Goal: Transaction & Acquisition: Subscribe to service/newsletter

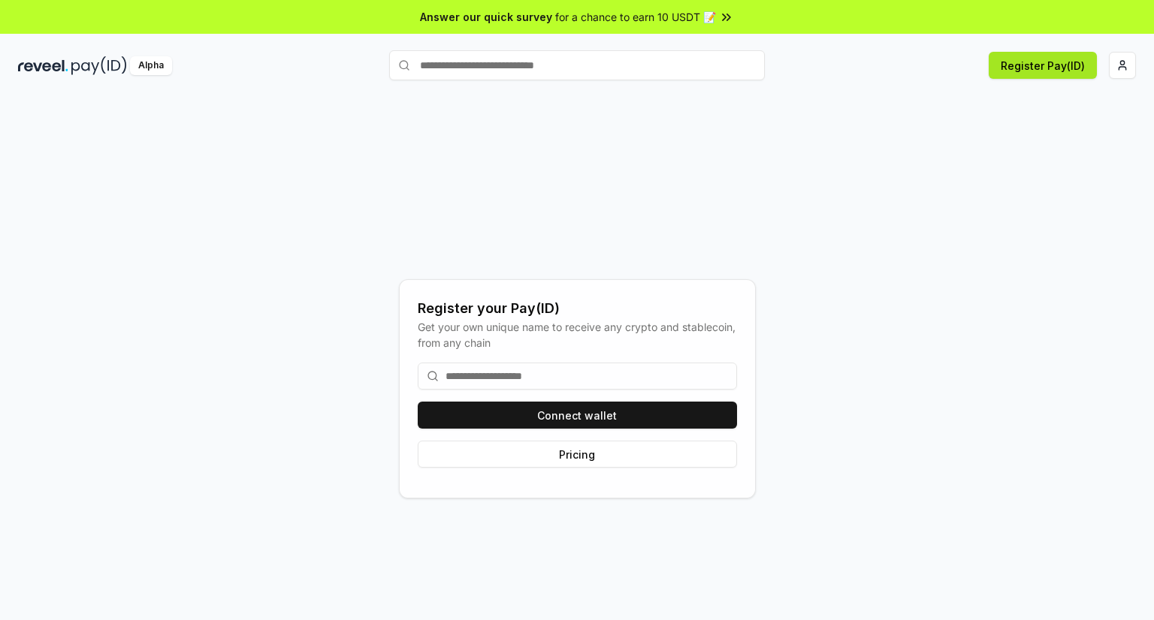
click at [1056, 66] on button "Register Pay(ID)" at bounding box center [1043, 65] width 108 height 27
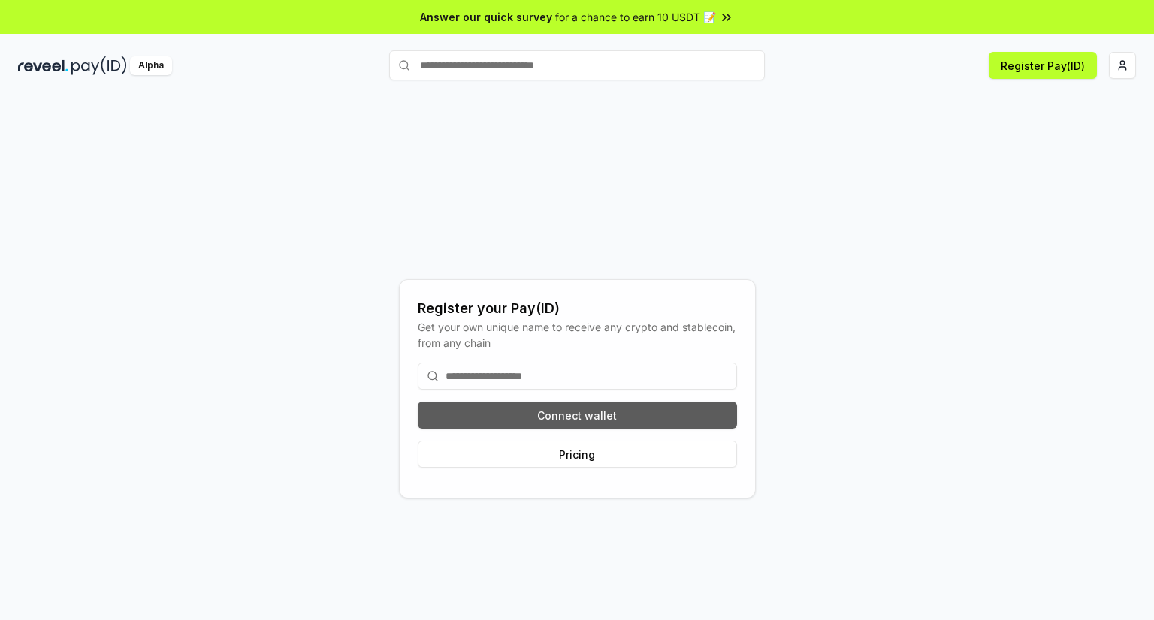
click at [649, 403] on button "Connect wallet" at bounding box center [577, 415] width 319 height 27
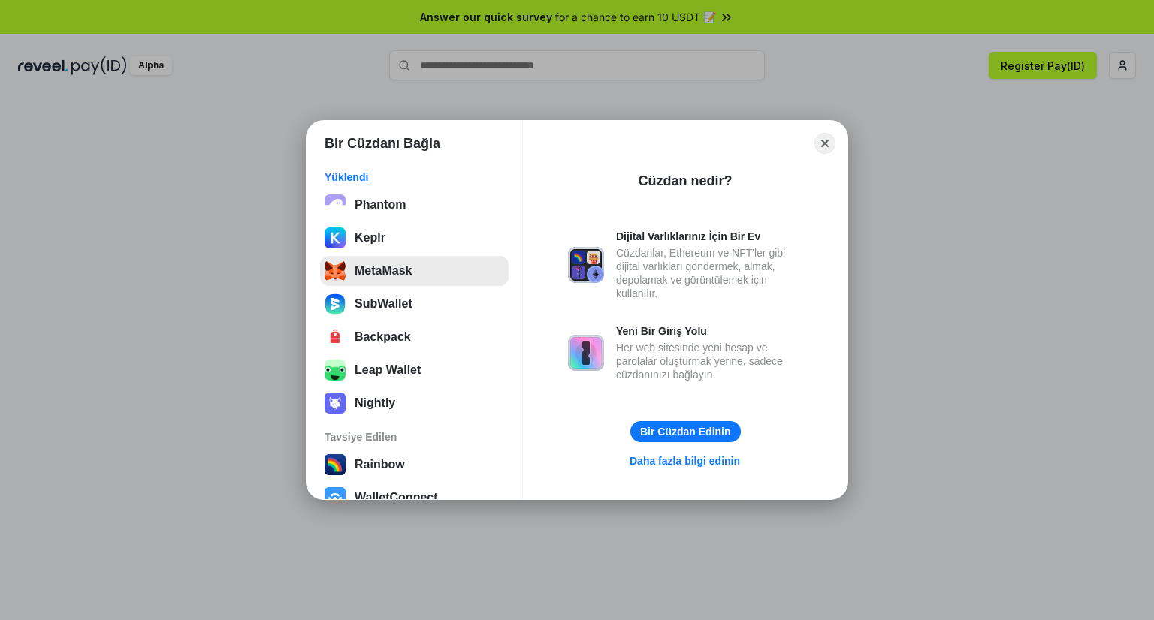
click at [404, 266] on button "MetaMask" at bounding box center [414, 271] width 189 height 30
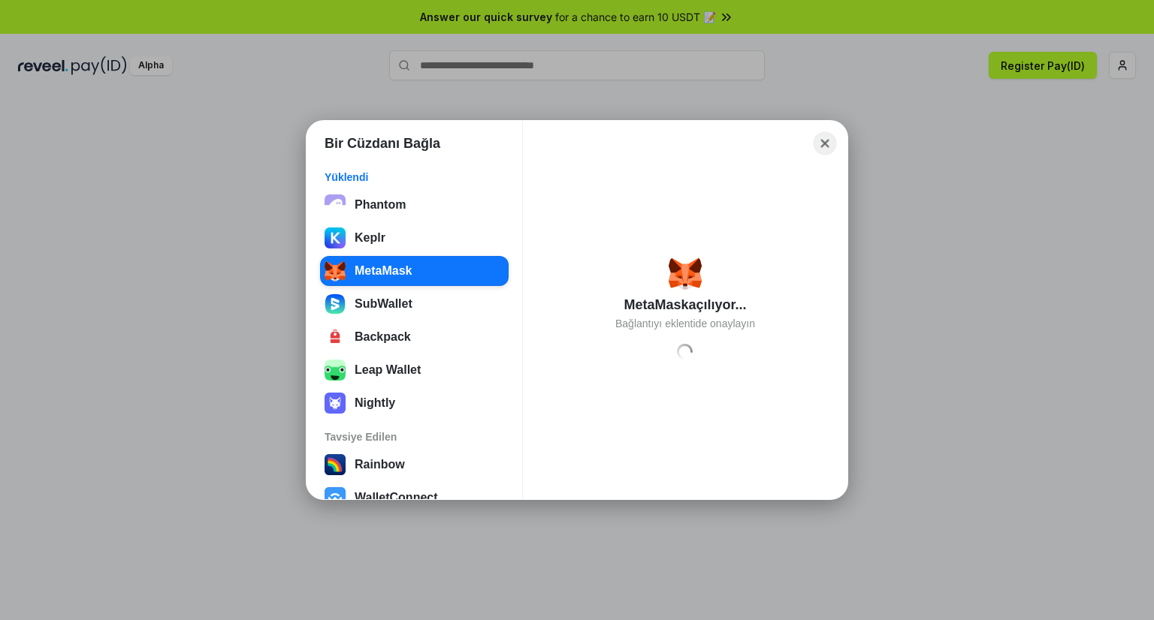
click at [826, 141] on button "Close" at bounding box center [825, 143] width 23 height 23
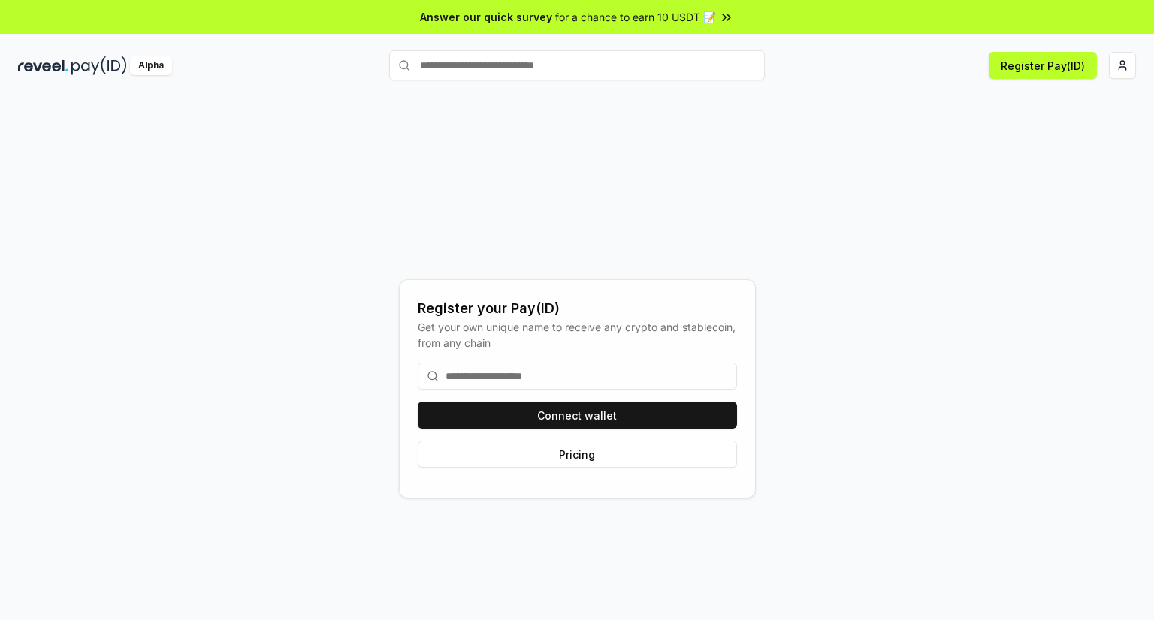
click at [974, 186] on div "Register your Pay(ID) Get your own unique name to receive any crypto and stable…" at bounding box center [577, 389] width 1118 height 548
